Goal: Task Accomplishment & Management: Complete application form

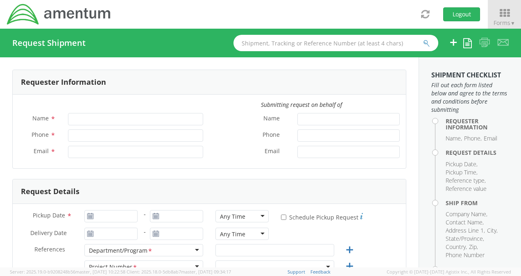
type input "[PERSON_NAME]"
type input "[PHONE_NUMBER]"
type input "[PERSON_NAME][EMAIL_ADDRESS][PERSON_NAME][DOMAIN_NAME]"
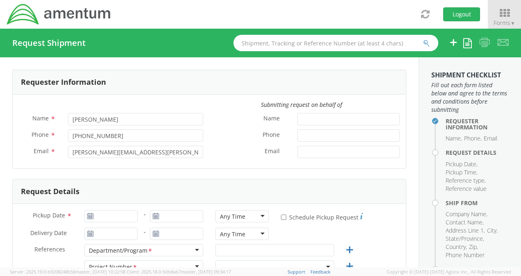
select select "3566.04.0001.TRI2.MATS.3000.00"
type input "[DATE]"
click at [101, 220] on input "[DATE]" at bounding box center [110, 216] width 53 height 12
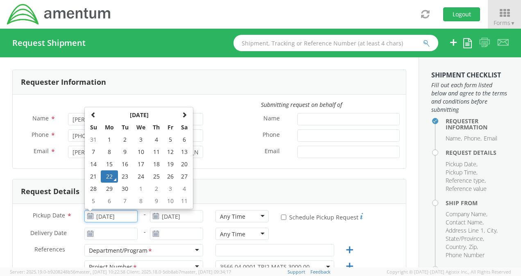
click at [111, 176] on td "22" at bounding box center [109, 176] width 17 height 12
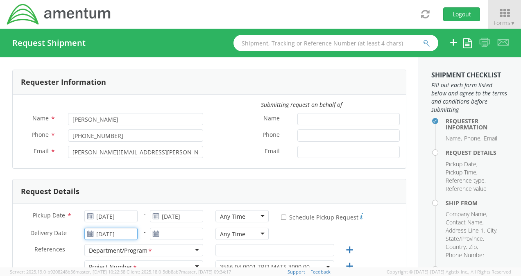
click at [108, 231] on input "[DATE]" at bounding box center [110, 234] width 53 height 12
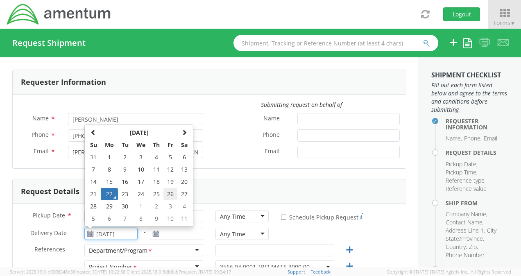
click at [165, 194] on td "26" at bounding box center [171, 194] width 14 height 12
type input "[DATE]"
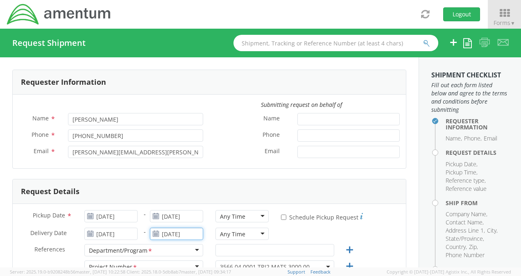
click at [163, 233] on input "[DATE]" at bounding box center [176, 234] width 53 height 12
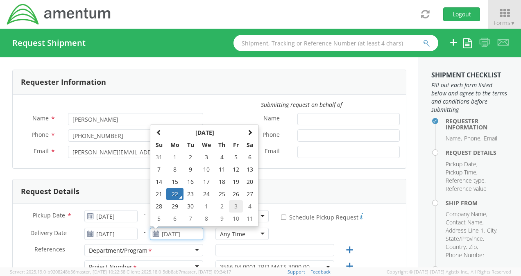
click at [236, 202] on td "3" at bounding box center [236, 206] width 14 height 12
click at [168, 234] on input "[DATE]" at bounding box center [176, 234] width 53 height 12
click at [163, 136] on th at bounding box center [159, 133] width 14 height 12
click at [232, 196] on td "26" at bounding box center [236, 194] width 14 height 12
type input "[DATE]"
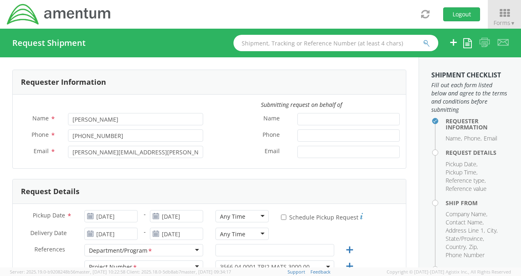
click at [243, 222] on div "Any Time Any Time 7:00 am - 10:00 am 10:00 am - 1:00 pm 1:00 pm - 4:00 pm 4:00 …" at bounding box center [242, 216] width 53 height 12
click at [241, 214] on div "Any Time" at bounding box center [242, 216] width 53 height 12
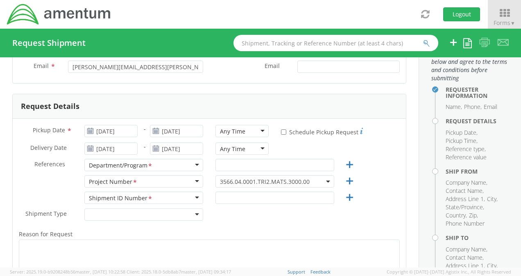
scroll to position [87, 0]
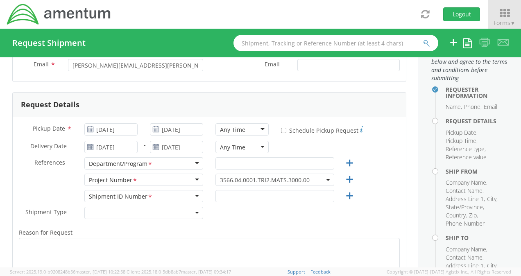
click at [261, 126] on div "Any Time" at bounding box center [242, 129] width 53 height 12
click at [245, 153] on div "Any Time Any Time Any Time 7:00 am - 10:00 am 10:00 am - 1:00 pm 1:00 pm - 4:00…" at bounding box center [242, 149] width 66 height 16
click at [245, 145] on div "Any Time" at bounding box center [242, 147] width 53 height 12
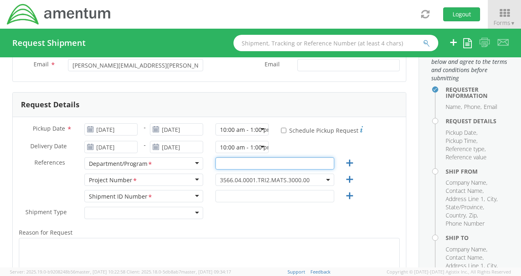
click at [230, 164] on input "text" at bounding box center [275, 163] width 119 height 12
type input "TRITON"
click at [266, 180] on span "3566.04.0001.TRI2.MATS.3000.00" at bounding box center [275, 180] width 110 height 8
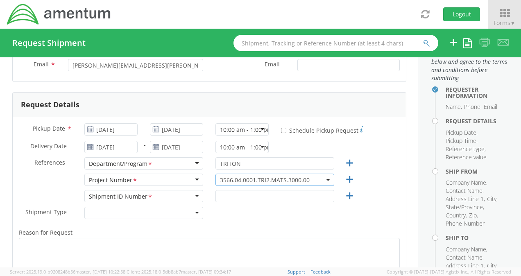
click at [266, 180] on span "3566.04.0001.TRI2.MATS.3000.00" at bounding box center [275, 180] width 110 height 8
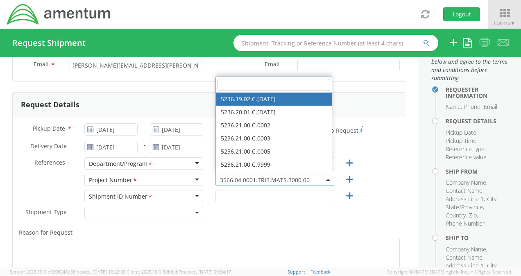
click at [262, 174] on span "3566.04.0001.TRI2.MATS.3000.00" at bounding box center [275, 180] width 119 height 12
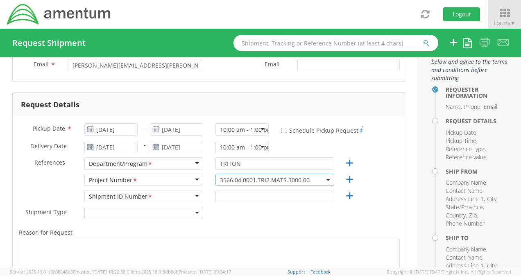
click at [263, 179] on span "3566.04.0001.TRI2.MATS.3000.00" at bounding box center [275, 180] width 110 height 8
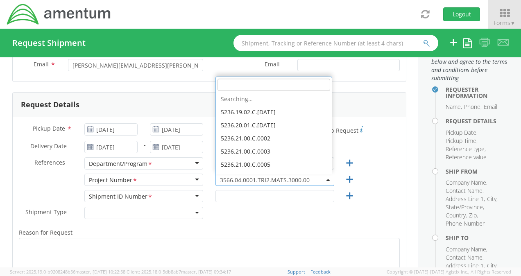
click at [265, 179] on span "3566.04.0001.TRI2.MATS.3000.00" at bounding box center [275, 180] width 110 height 8
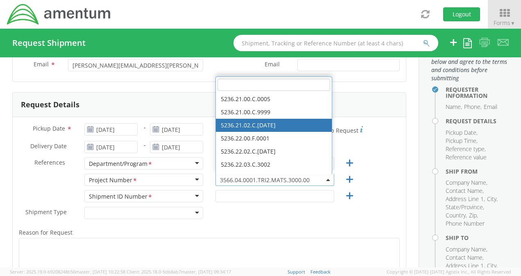
scroll to position [0, 0]
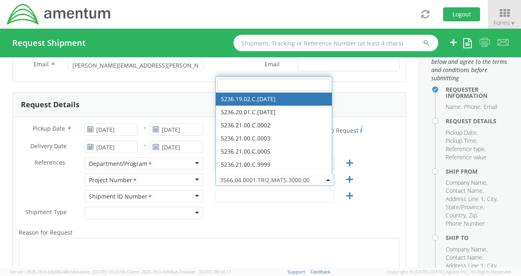
click at [230, 89] on span at bounding box center [274, 85] width 116 height 16
click at [227, 84] on input "search" at bounding box center [274, 85] width 113 height 12
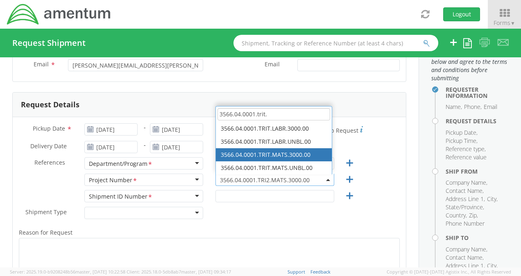
type input "3566.04.0001.trit."
select select "3566.04.0001.TRIT.MATS.3000.00"
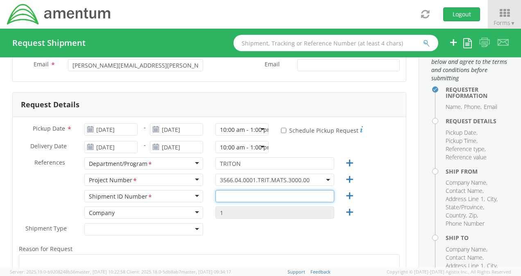
click at [222, 197] on input "text" at bounding box center [275, 196] width 119 height 12
type input "TRITON"
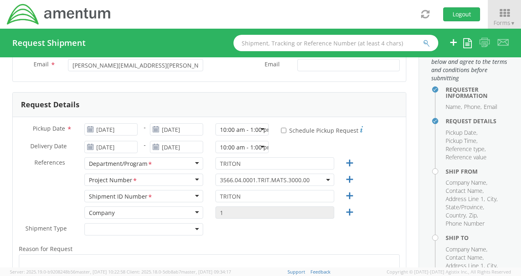
click at [124, 229] on div at bounding box center [143, 229] width 119 height 12
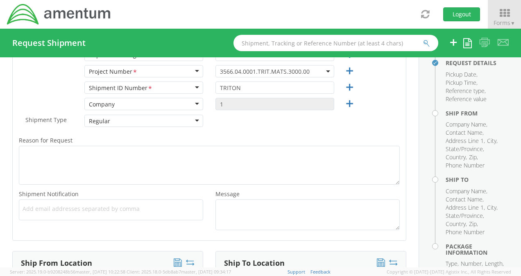
scroll to position [208, 0]
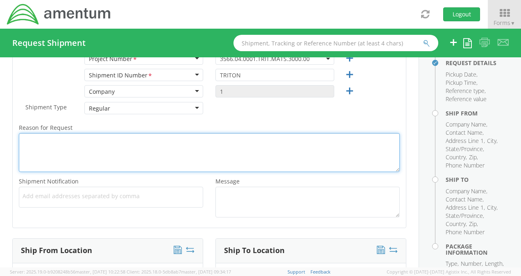
click at [35, 136] on textarea "Reason for Request *" at bounding box center [209, 152] width 381 height 39
type textarea "Requested be [PERSON_NAME] & [PERSON_NAME] - Snubber Boards"
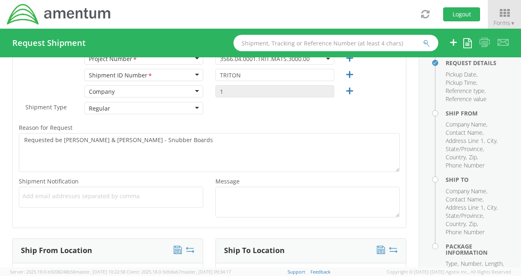
click at [45, 198] on span "Add email addresses separated by comma" at bounding box center [111, 196] width 177 height 8
type input "[PERSON_NAME][EMAIL_ADDRESS][PERSON_NAME][DOMAIN_NAME]"
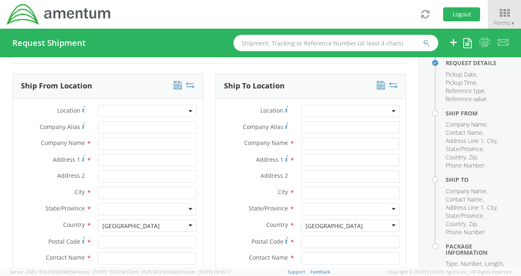
scroll to position [390, 0]
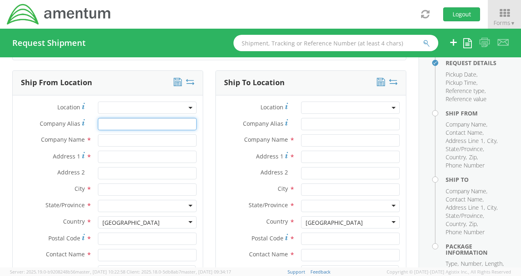
click at [111, 118] on input "Company Alias *" at bounding box center [147, 124] width 99 height 12
type input "AMENTUM"
type input "Amentum"
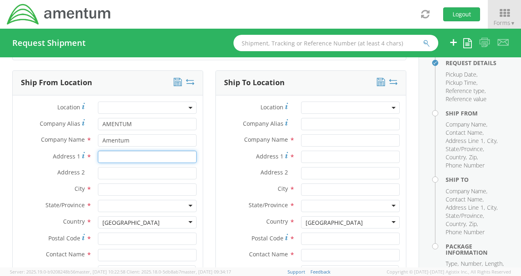
type input "[STREET_ADDRESS]"
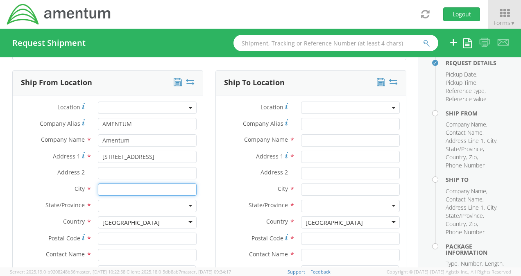
type input "[PERSON_NAME]"
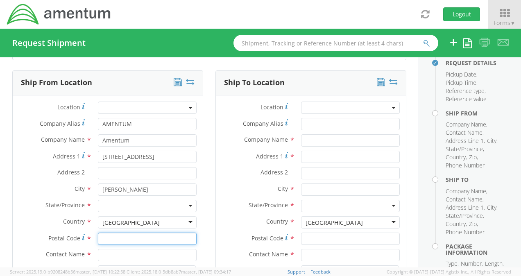
type input "47441"
type input "[PERSON_NAME]"
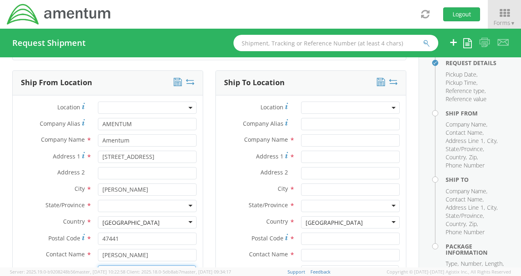
type input "8127808182"
type input "[PERSON_NAME][EMAIL_ADDRESS][PERSON_NAME][DOMAIN_NAME]"
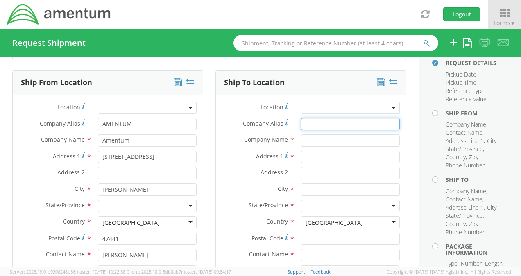
type input "[GEOGRAPHIC_DATA]"
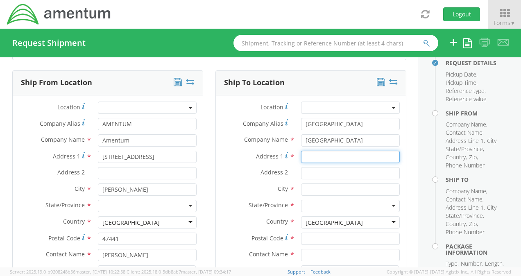
type input "[GEOGRAPHIC_DATA]"
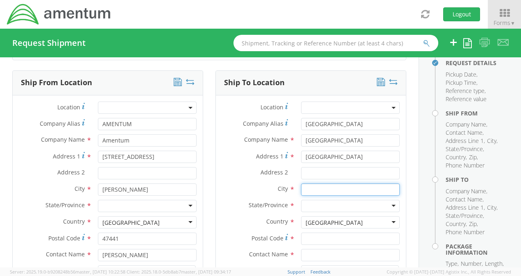
type input "[GEOGRAPHIC_DATA]"
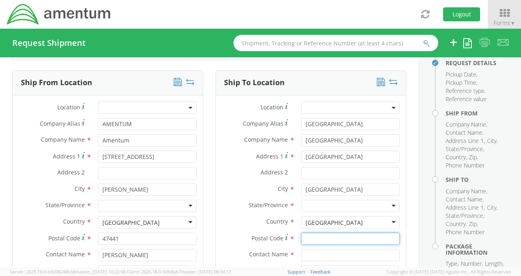
type input "32212"
type input "[PERSON_NAME]"
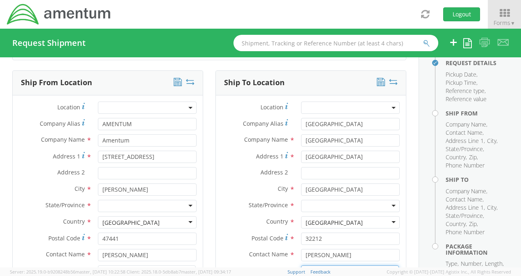
type input "8033166974"
type input "[PERSON_NAME][EMAIL_ADDRESS][DOMAIN_NAME]"
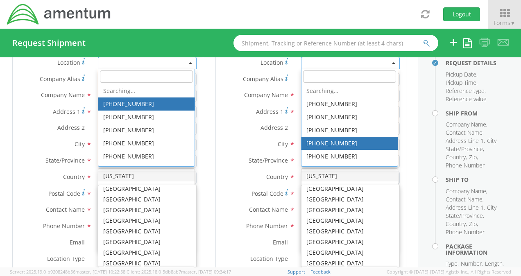
scroll to position [320, 0]
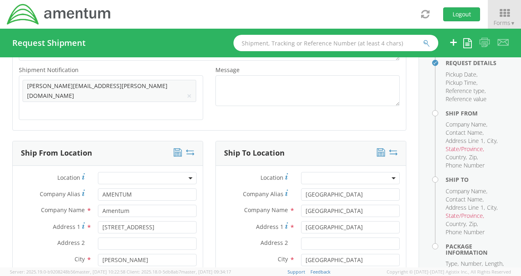
click at [114, 270] on div at bounding box center [147, 276] width 99 height 12
type input "in"
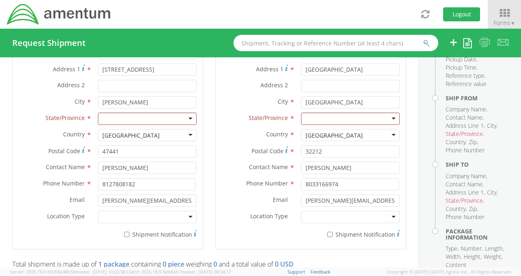
scroll to position [477, 0]
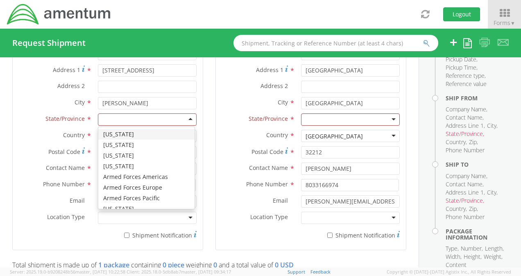
click at [186, 114] on div at bounding box center [147, 120] width 99 height 12
type input "in"
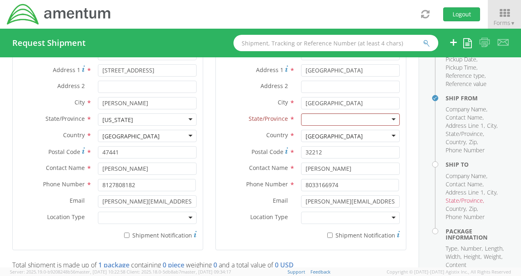
click at [118, 212] on div at bounding box center [147, 218] width 99 height 12
click at [304, 195] on div "Email * [PERSON_NAME][EMAIL_ADDRESS][DOMAIN_NAME]" at bounding box center [311, 203] width 190 height 16
click at [304, 212] on div at bounding box center [350, 218] width 99 height 12
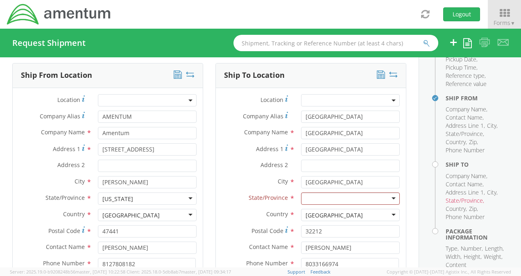
scroll to position [396, 0]
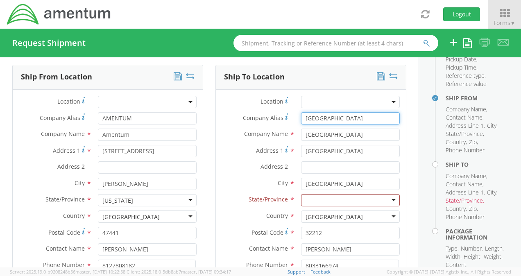
drag, startPoint x: 361, startPoint y: 107, endPoint x: 299, endPoint y: 106, distance: 61.9
click at [301, 112] on input "[GEOGRAPHIC_DATA]" at bounding box center [350, 118] width 99 height 12
drag, startPoint x: 355, startPoint y: 122, endPoint x: 300, endPoint y: 121, distance: 54.9
click at [301, 129] on input "[GEOGRAPHIC_DATA]" at bounding box center [350, 135] width 99 height 12
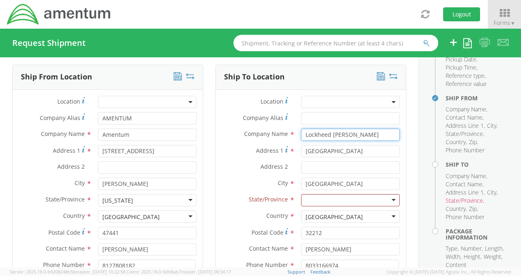
type input "Lockheed [PERSON_NAME]"
click at [316, 145] on input "[GEOGRAPHIC_DATA]" at bounding box center [350, 151] width 99 height 12
drag, startPoint x: 301, startPoint y: 138, endPoint x: 394, endPoint y: 143, distance: 93.1
click at [394, 145] on div "Address [STREET_ADDRESS]" at bounding box center [311, 153] width 190 height 16
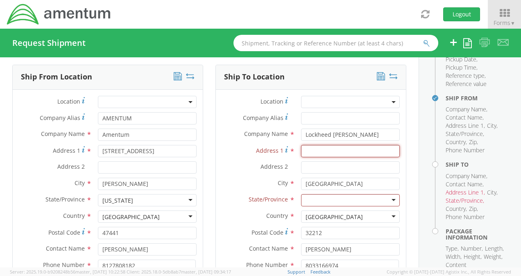
scroll to position [0, 0]
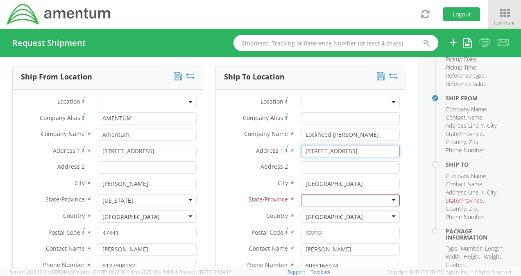
type input "[STREET_ADDRESS]"
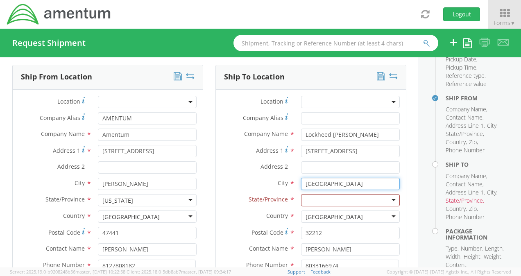
drag, startPoint x: 343, startPoint y: 170, endPoint x: 292, endPoint y: 170, distance: 51.2
click at [295, 178] on div "[GEOGRAPHIC_DATA] searching..." at bounding box center [350, 184] width 111 height 12
type input "Severn"
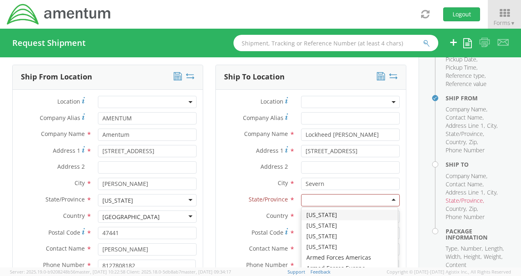
click at [311, 194] on div at bounding box center [350, 200] width 99 height 12
type input "[PERSON_NAME]"
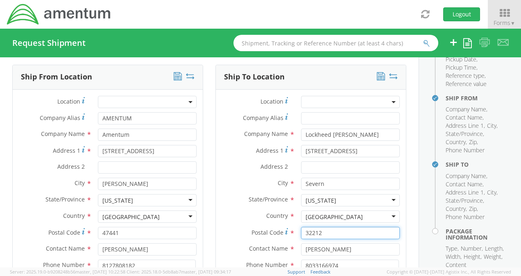
drag, startPoint x: 329, startPoint y: 218, endPoint x: 293, endPoint y: 218, distance: 35.7
click at [295, 227] on div "32212" at bounding box center [350, 233] width 111 height 12
type input "21144"
drag, startPoint x: 343, startPoint y: 236, endPoint x: 300, endPoint y: 238, distance: 43.1
click at [301, 243] on input "[PERSON_NAME]" at bounding box center [350, 249] width 99 height 12
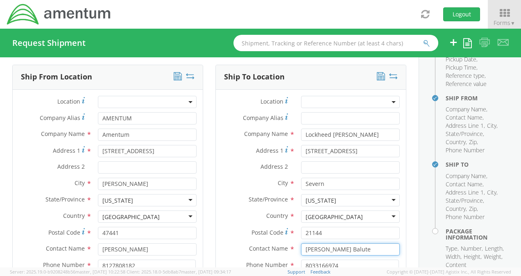
type input "[PERSON_NAME] Balute"
click at [330, 260] on div "Phone Number * 8033166974" at bounding box center [311, 268] width 190 height 16
click at [332, 260] on input "8033166974" at bounding box center [350, 266] width 98 height 12
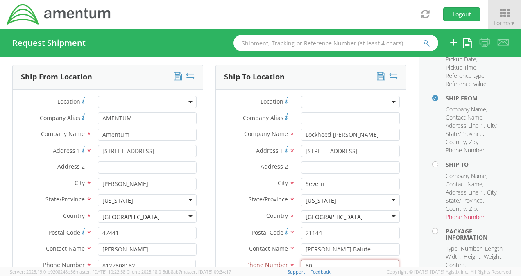
type input "8"
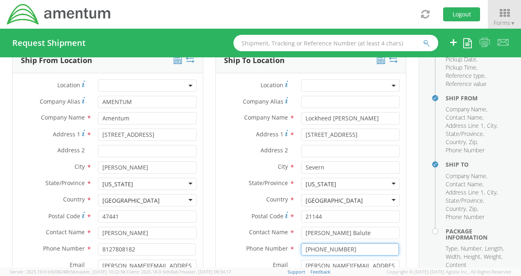
scroll to position [429, 0]
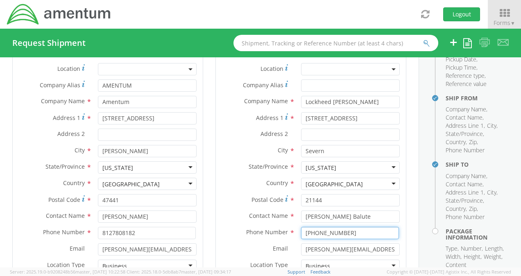
type input "[PHONE_NUMBER]"
drag, startPoint x: 383, startPoint y: 238, endPoint x: 316, endPoint y: 243, distance: 67.3
click at [316, 243] on div "Email * [PERSON_NAME][EMAIL_ADDRESS][DOMAIN_NAME]" at bounding box center [311, 251] width 190 height 16
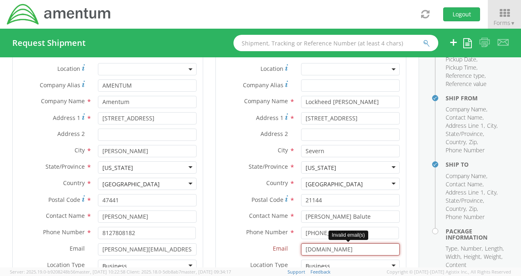
click at [357, 243] on input "[DOMAIN_NAME]" at bounding box center [350, 249] width 99 height 12
type input "c"
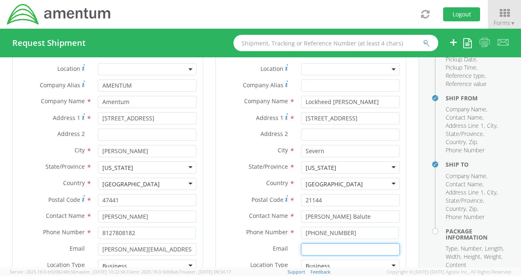
click at [354, 243] on input "Email *" at bounding box center [350, 249] width 99 height 12
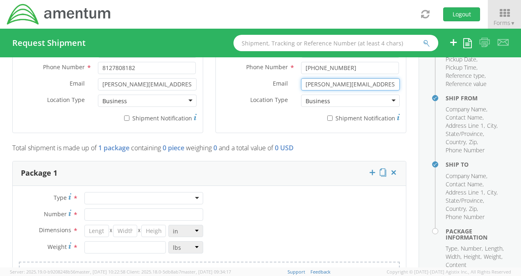
scroll to position [633, 0]
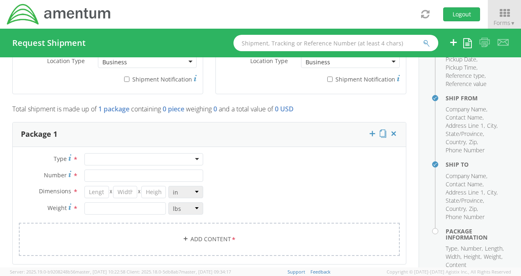
type input "[PERSON_NAME][EMAIL_ADDRESS][DOMAIN_NAME]"
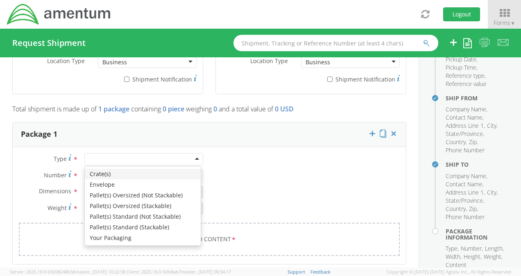
click at [102, 153] on div at bounding box center [143, 159] width 119 height 12
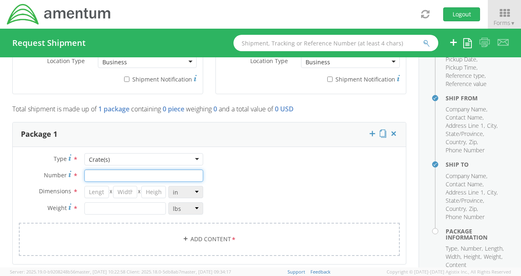
click at [96, 170] on input "Number *" at bounding box center [143, 176] width 119 height 12
type input "1"
click at [96, 186] on input "number" at bounding box center [96, 192] width 25 height 12
type input "8"
type input "12"
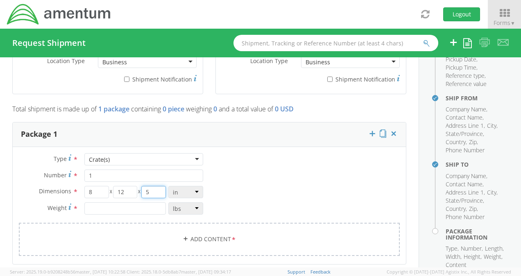
type input "5"
click at [88, 202] on input "number" at bounding box center [125, 208] width 82 height 12
type input "2"
click at [87, 223] on link "Add Content *" at bounding box center [209, 239] width 381 height 33
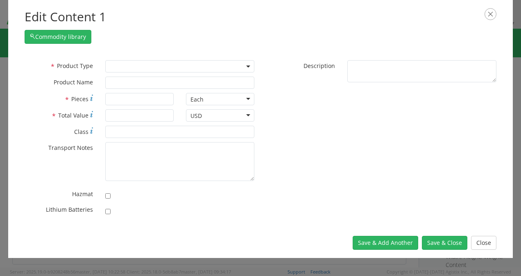
click at [117, 70] on span at bounding box center [179, 66] width 149 height 12
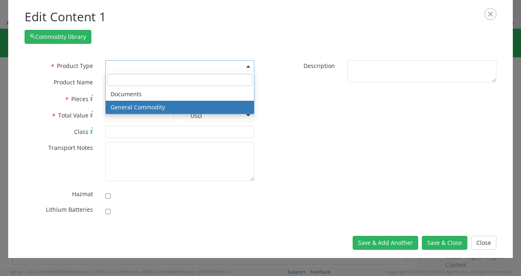
select select "COMMODITY"
type input "General Commodity"
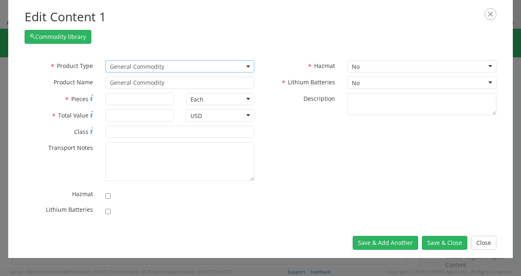
click at [118, 91] on div "* Product Type Documents General Commodity General Commodity * Product Name Gen…" at bounding box center [139, 76] width 242 height 33
click at [115, 98] on input "* Pieces" at bounding box center [139, 99] width 68 height 12
type input "1"
click at [116, 120] on input "* Total Value" at bounding box center [139, 115] width 68 height 12
type input "5"
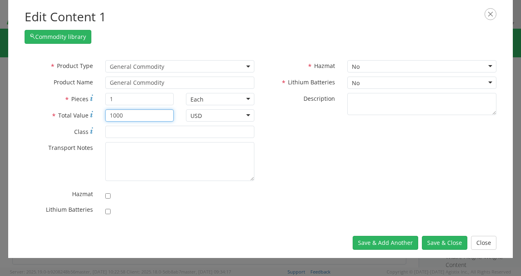
type input "1000"
click at [93, 131] on label "* Class" at bounding box center [58, 131] width 81 height 10
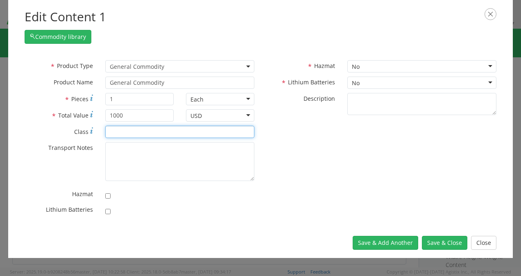
click at [105, 131] on input "* Class" at bounding box center [179, 132] width 149 height 12
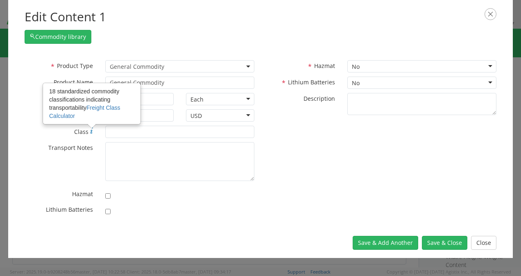
click at [91, 133] on use at bounding box center [91, 130] width 3 height 6
click at [105, 133] on input "* Class 18 standardized commodity classifications indicating transportability F…" at bounding box center [179, 132] width 149 height 12
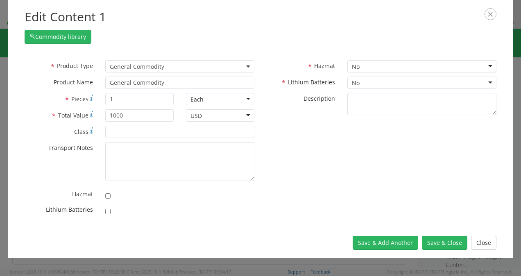
click at [98, 110] on label "* Total Value" at bounding box center [58, 114] width 81 height 11
click at [105, 110] on input "1000" at bounding box center [139, 115] width 68 height 12
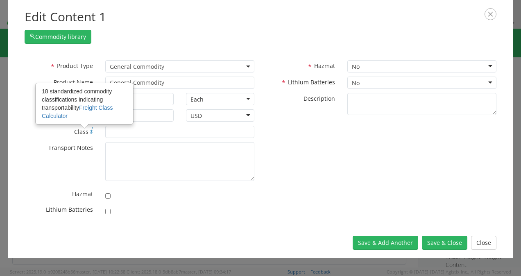
click at [91, 132] on use at bounding box center [91, 130] width 3 height 6
click at [105, 132] on input "* Class 18 standardized commodity classifications indicating transportability F…" at bounding box center [179, 132] width 149 height 12
click at [93, 109] on link "Freight Class Calculator" at bounding box center [77, 111] width 71 height 15
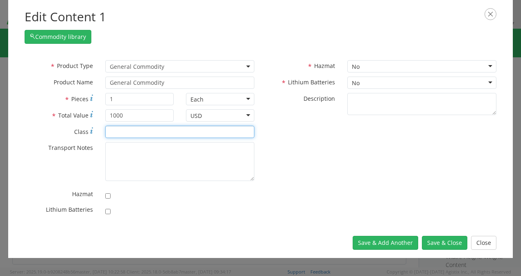
click at [145, 126] on input "* Class" at bounding box center [179, 132] width 149 height 12
type input "125"
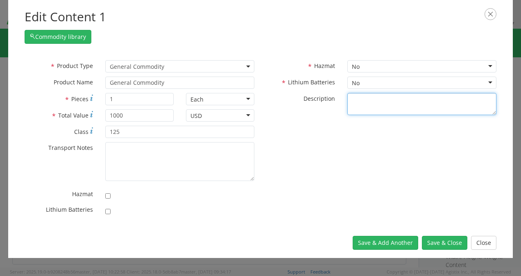
click at [356, 97] on textarea "* Description" at bounding box center [421, 104] width 149 height 23
type textarea "B"
click at [379, 102] on textarea "Elec. Boards" at bounding box center [421, 104] width 149 height 23
click at [366, 101] on textarea "Elec. Boards" at bounding box center [421, 104] width 149 height 23
type textarea "Electronic Boards"
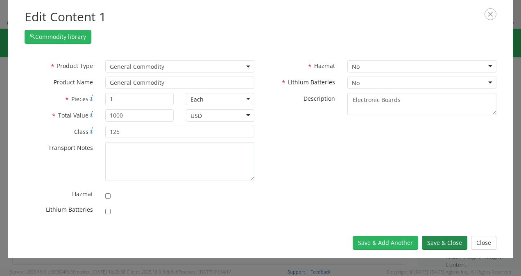
click at [434, 239] on button "Save & Close" at bounding box center [444, 243] width 45 height 14
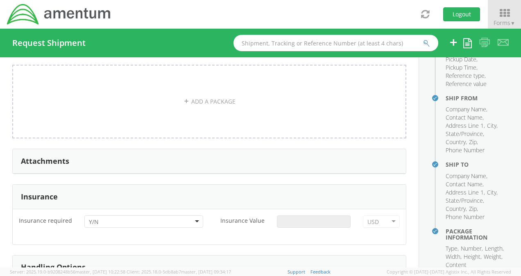
scroll to position [893, 0]
click at [192, 214] on div at bounding box center [143, 220] width 119 height 12
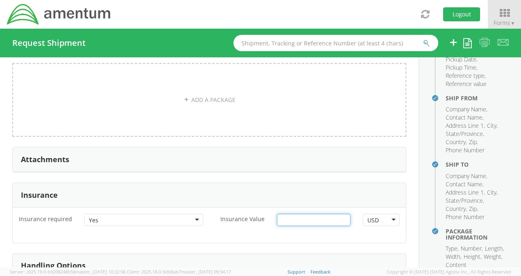
click at [293, 214] on input "Insurance Value *" at bounding box center [314, 220] width 74 height 12
type input "100"
click at [420, 207] on aside "Shipment Checklist Fill out each form listed below and agree to the terms and c…" at bounding box center [470, 162] width 102 height 210
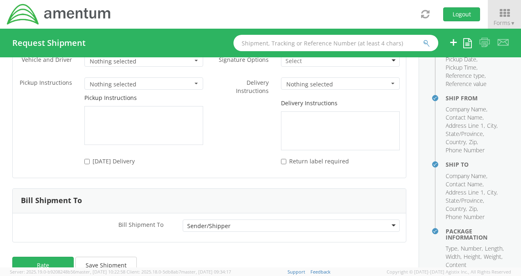
scroll to position [1059, 0]
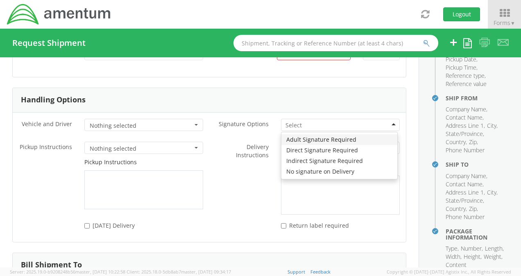
click at [300, 119] on div at bounding box center [340, 125] width 119 height 12
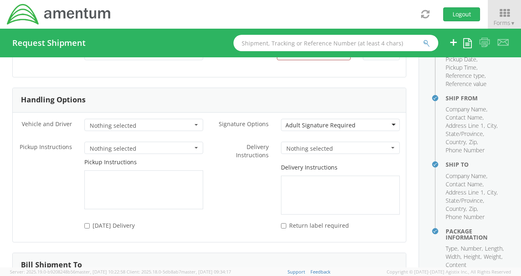
scroll to position [1124, 0]
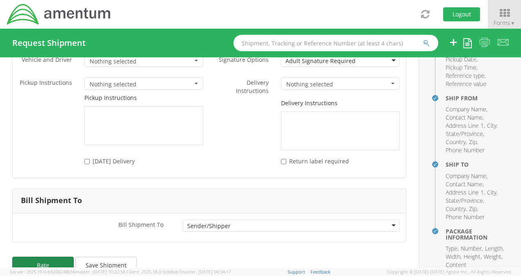
click at [57, 257] on button "Rate" at bounding box center [42, 265] width 61 height 16
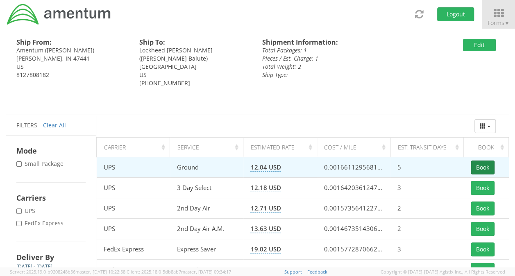
click at [479, 168] on button "Book" at bounding box center [483, 168] width 24 height 14
